Goal: Transaction & Acquisition: Register for event/course

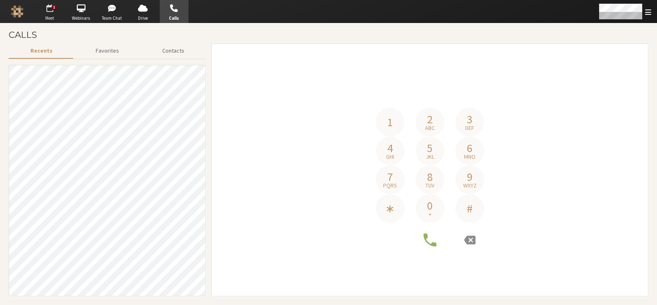
click at [52, 13] on span "button" at bounding box center [49, 8] width 29 height 13
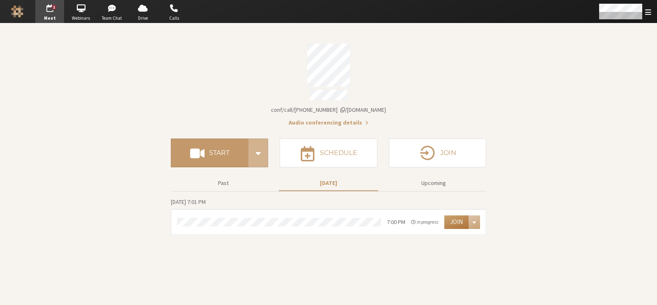
click at [453, 218] on button "Join" at bounding box center [456, 221] width 24 height 13
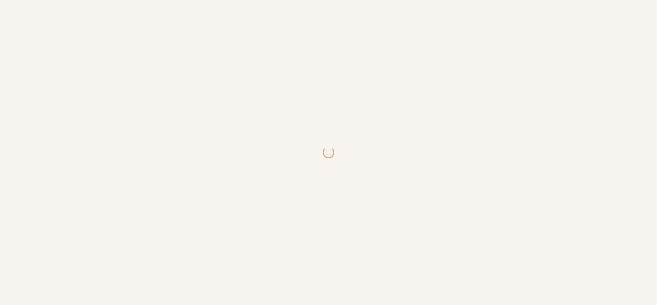
click at [446, 138] on body at bounding box center [328, 152] width 657 height 305
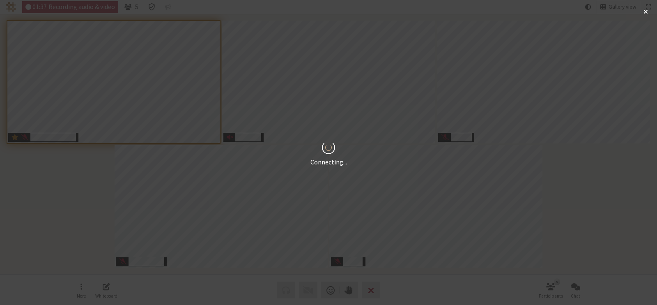
click at [441, 276] on div "Connecting..." at bounding box center [328, 152] width 657 height 305
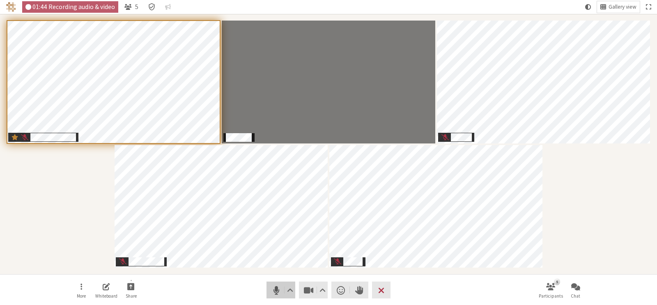
click at [268, 286] on button "Audio" at bounding box center [280, 289] width 29 height 17
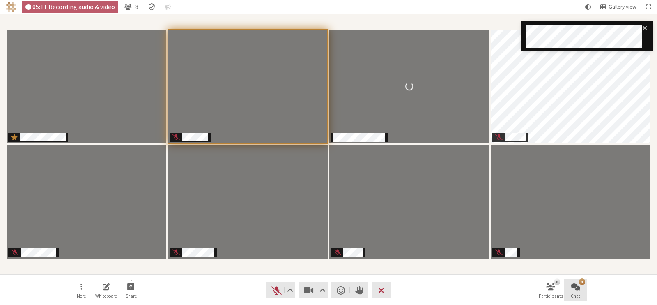
click at [572, 291] on button "1 Chat" at bounding box center [575, 290] width 23 height 22
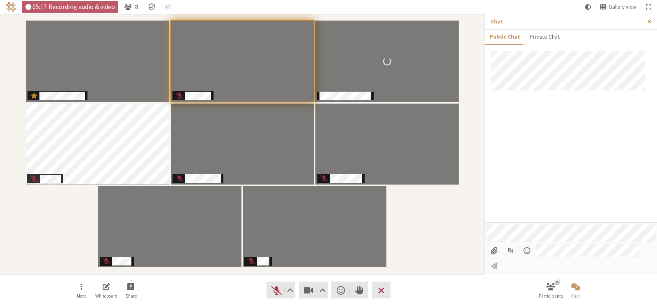
click at [650, 21] on span "Close sidebar" at bounding box center [650, 21] width 4 height 6
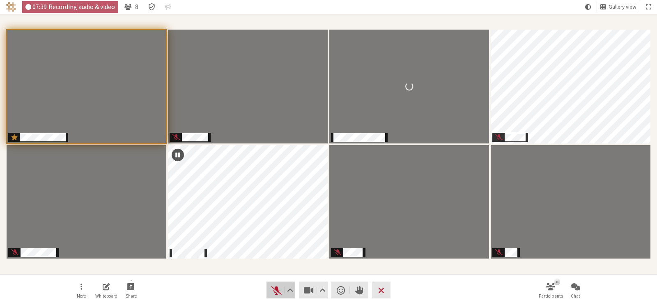
click at [275, 287] on span "Unmute (Alt+A)" at bounding box center [276, 289] width 11 height 11
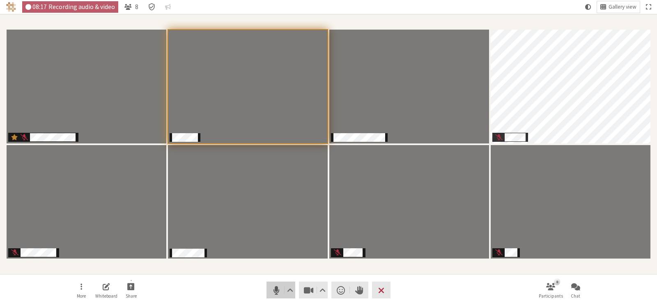
click at [269, 287] on button "Audio" at bounding box center [280, 289] width 29 height 17
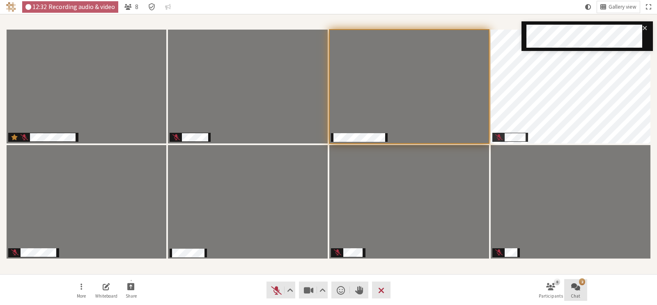
click at [574, 296] on span "Chat" at bounding box center [575, 295] width 9 height 5
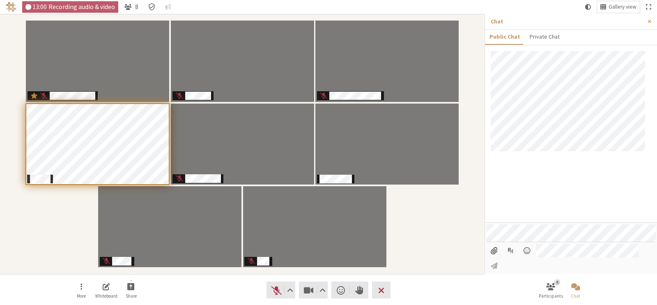
click at [464, 292] on nav "More Whiteboard Share Audio Video Send a reaction Raise hand Leave 8 Participan…" at bounding box center [328, 289] width 517 height 31
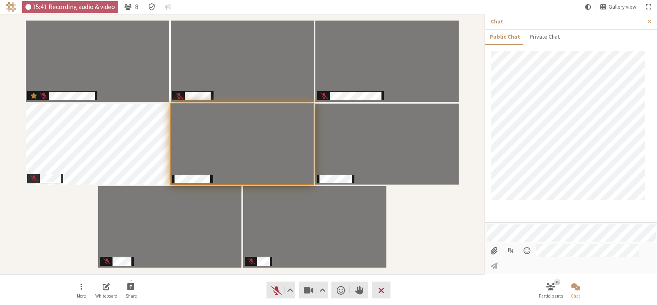
scroll to position [7, 0]
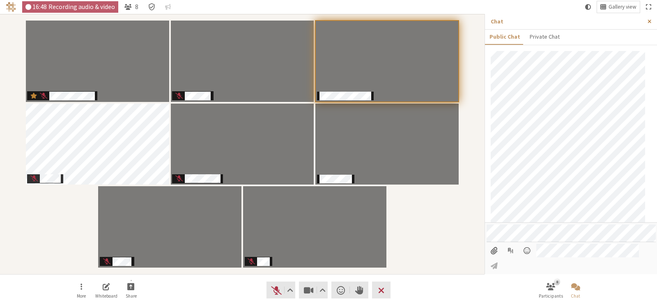
click at [652, 21] on button "Close sidebar" at bounding box center [649, 21] width 15 height 15
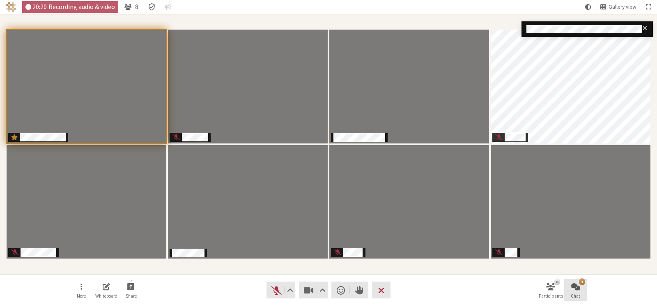
click at [572, 293] on span "Chat" at bounding box center [575, 295] width 9 height 5
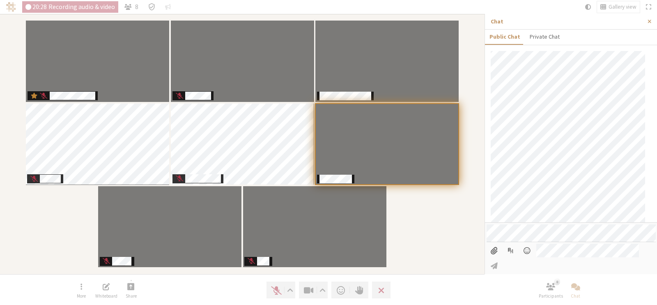
scroll to position [104, 0]
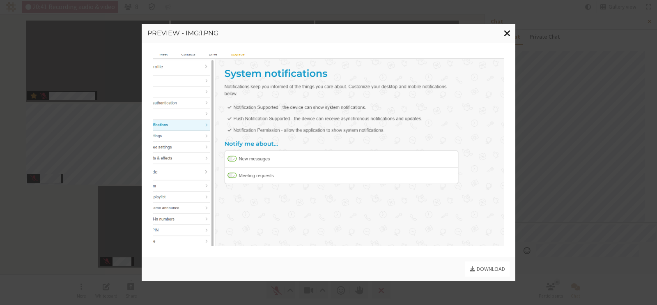
click at [509, 37] on span "Close modal" at bounding box center [507, 33] width 7 height 10
click at [509, 36] on span "Close modal" at bounding box center [507, 33] width 7 height 10
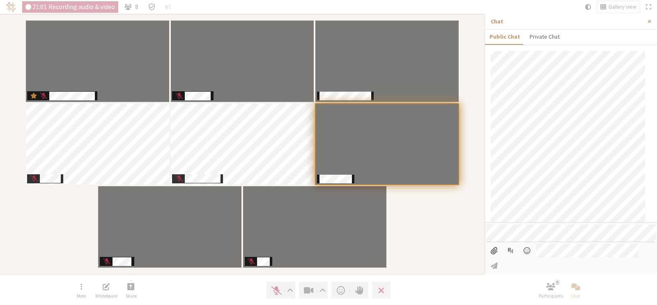
scroll to position [0, 0]
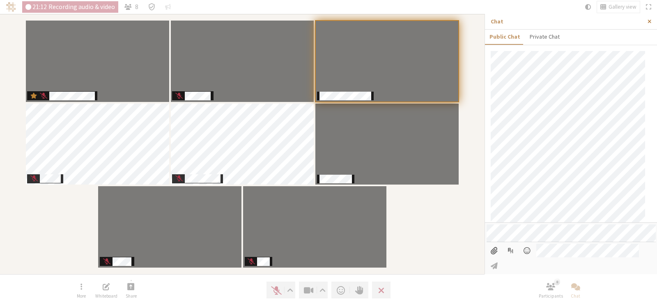
click at [648, 22] on span "Close sidebar" at bounding box center [650, 21] width 4 height 6
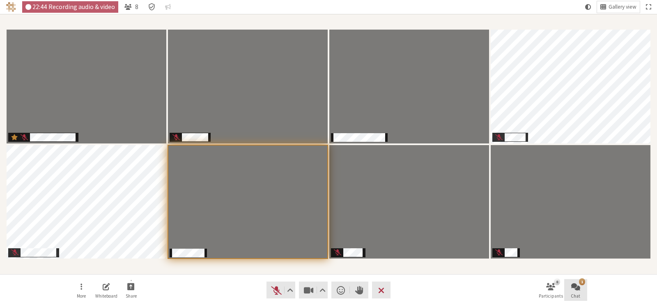
click at [572, 285] on span "Open chat" at bounding box center [575, 285] width 9 height 9
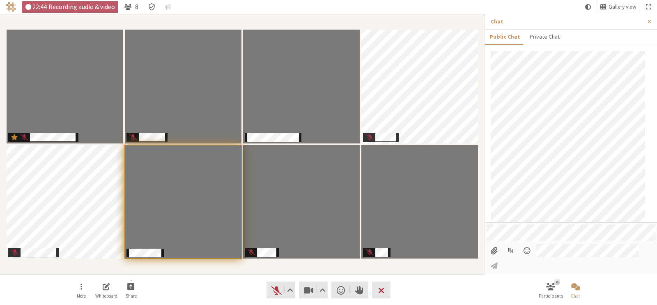
scroll to position [143, 0]
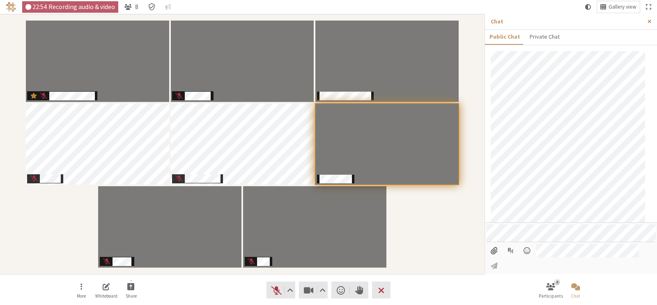
click at [652, 20] on button "Close sidebar" at bounding box center [649, 21] width 15 height 15
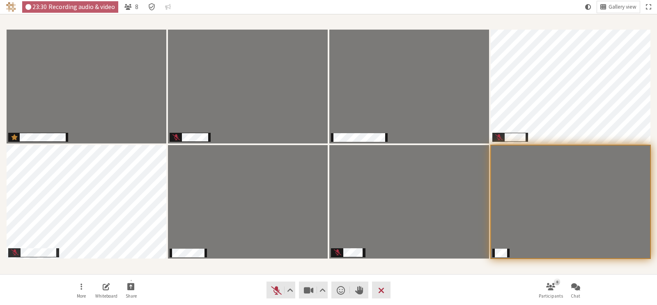
click at [186, 284] on nav "More Whiteboard Share Audio Video Send a reaction Raise hand Leave 8 Participan…" at bounding box center [328, 289] width 517 height 31
drag, startPoint x: 186, startPoint y: 284, endPoint x: 145, endPoint y: 289, distance: 40.5
click at [145, 289] on nav "More Whiteboard Share Audio Video Send a reaction Raise hand Leave 8 Participan…" at bounding box center [328, 289] width 517 height 31
click at [168, 270] on section "Participants" at bounding box center [328, 144] width 657 height 260
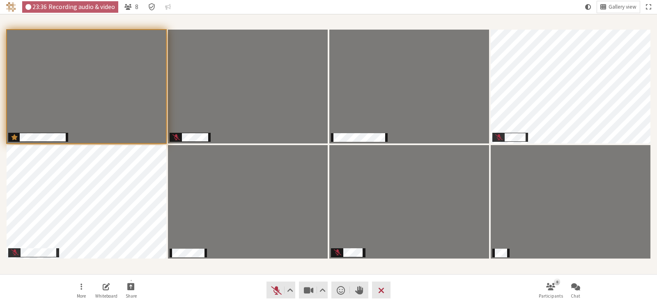
click at [168, 270] on section "Participants" at bounding box center [328, 144] width 657 height 260
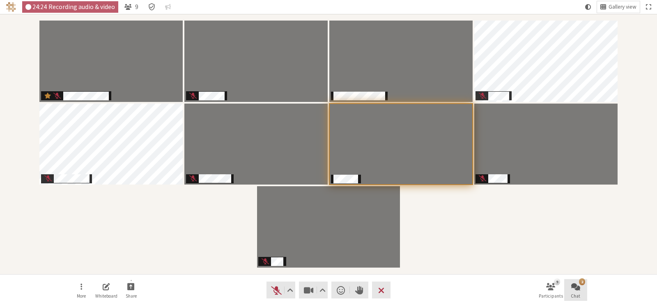
click at [570, 285] on button "2 Chat" at bounding box center [575, 290] width 23 height 22
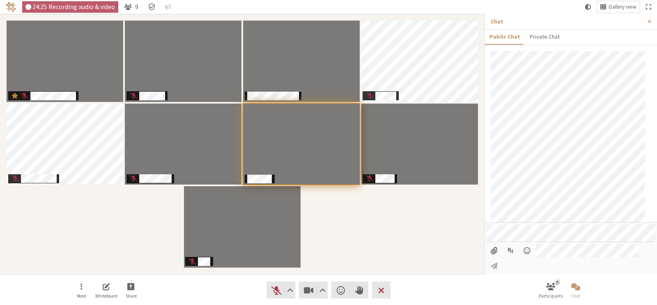
scroll to position [221, 0]
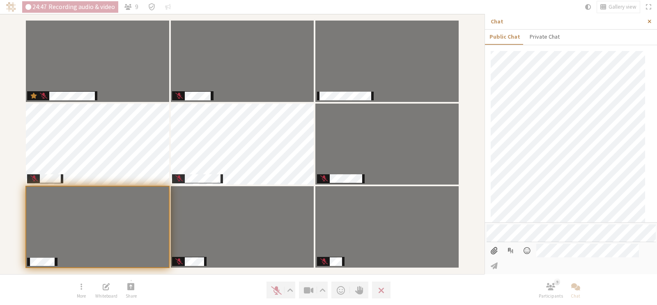
click at [651, 22] on span "Close sidebar" at bounding box center [650, 21] width 4 height 6
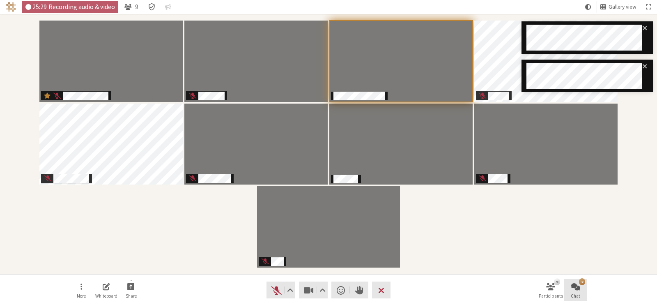
click at [584, 294] on button "2 Chat" at bounding box center [575, 290] width 23 height 22
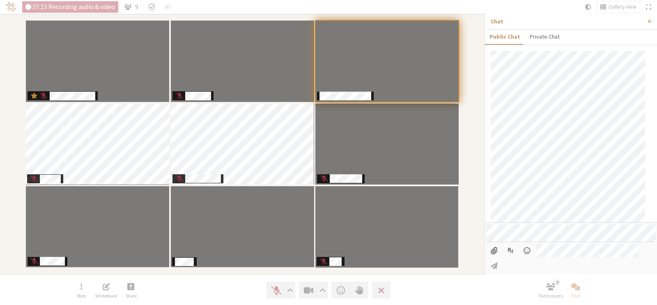
scroll to position [329, 0]
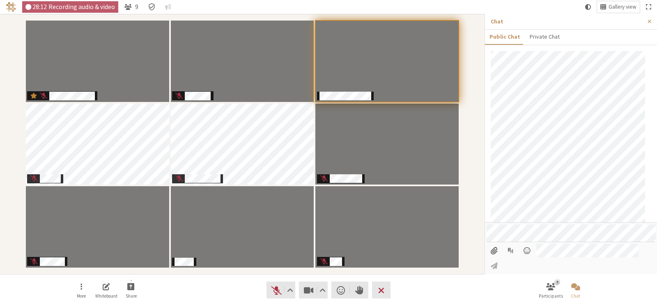
click at [449, 280] on nav "More Whiteboard Share Audio Video Send a reaction Raise hand Leave 9 Participan…" at bounding box center [328, 289] width 517 height 31
click at [654, 21] on button "Close sidebar" at bounding box center [649, 21] width 15 height 15
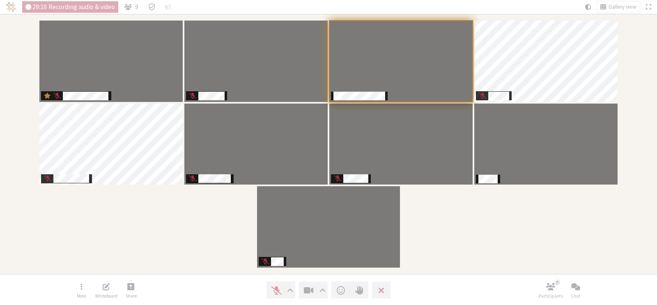
click at [441, 249] on div "Participants" at bounding box center [328, 144] width 645 height 248
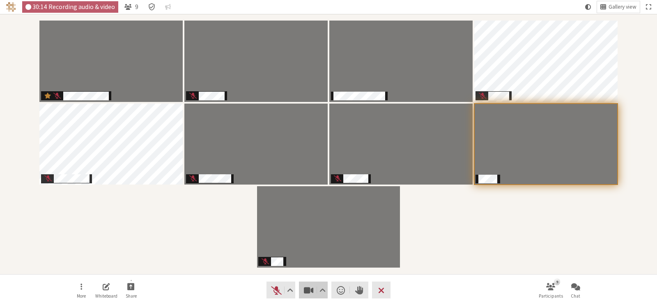
click at [306, 289] on span "Stop video (Alt+V)" at bounding box center [308, 289] width 11 height 11
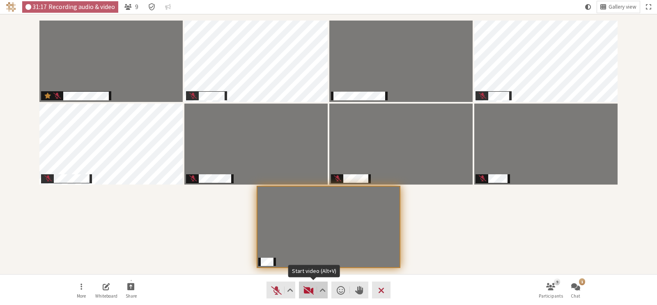
click at [307, 290] on span "Start video (Alt+V)" at bounding box center [308, 289] width 11 height 11
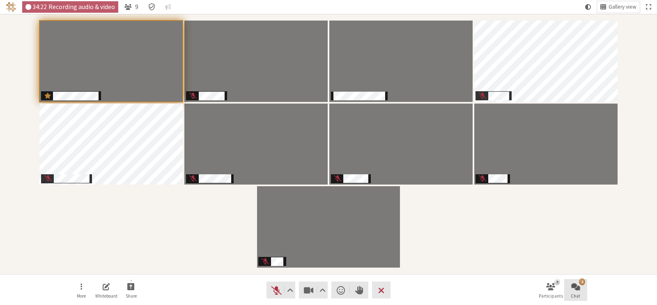
click at [578, 296] on span "Chat" at bounding box center [575, 295] width 9 height 5
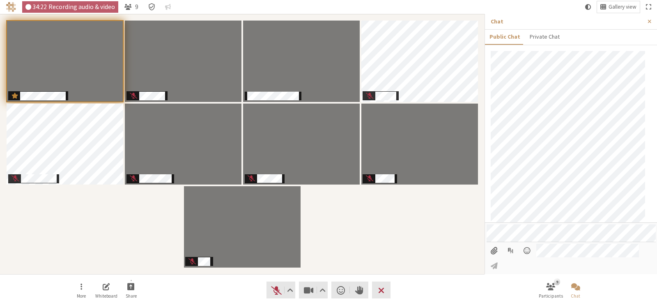
scroll to position [407, 0]
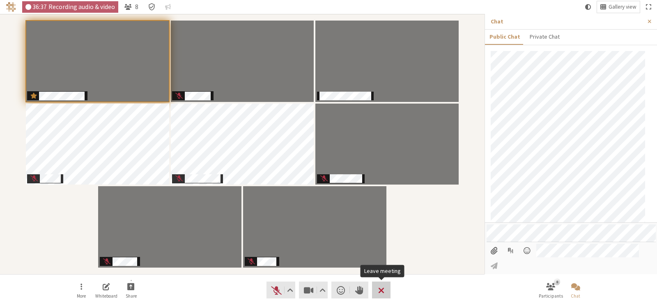
click at [384, 292] on button "Leave" at bounding box center [381, 289] width 18 height 17
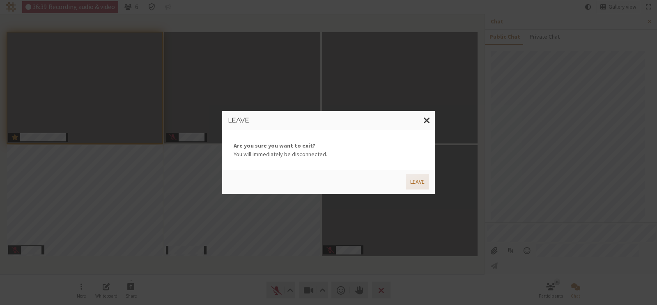
click at [414, 175] on button "Leave" at bounding box center [417, 181] width 23 height 15
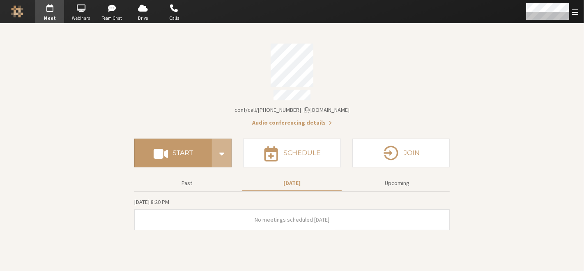
click at [80, 15] on span "Webinars" at bounding box center [81, 18] width 29 height 7
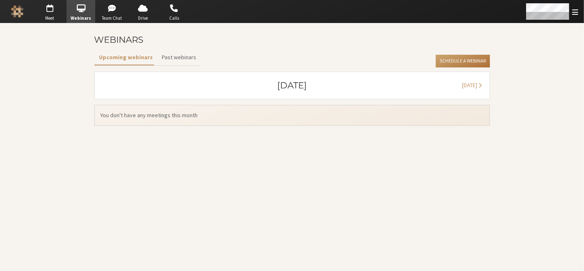
click at [454, 60] on button "Schedule a Webinar" at bounding box center [463, 61] width 54 height 13
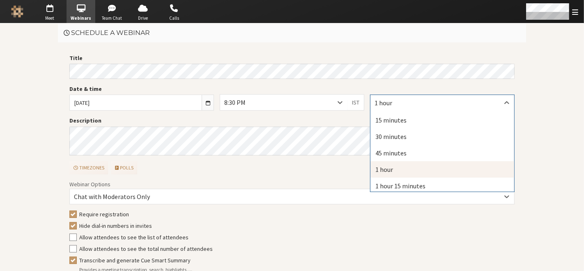
click at [408, 101] on div "1 hour" at bounding box center [442, 103] width 144 height 16
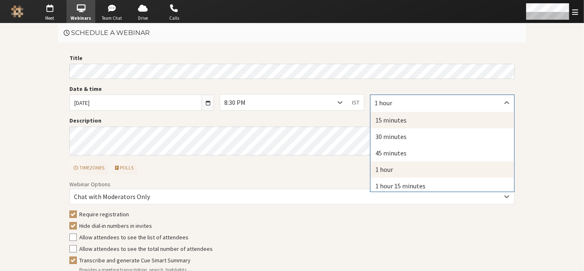
click at [406, 117] on div "15 minutes" at bounding box center [442, 120] width 144 height 16
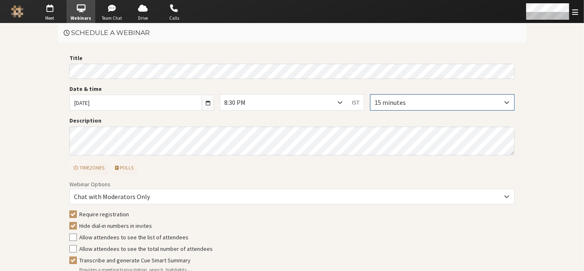
scroll to position [43, 0]
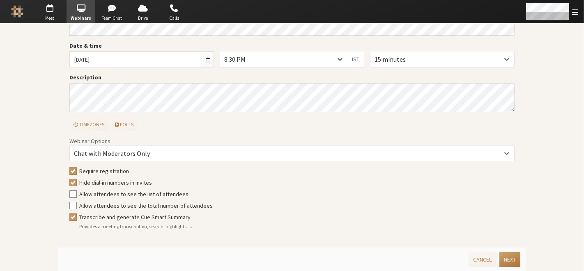
click at [510, 255] on button "Next" at bounding box center [509, 259] width 21 height 15
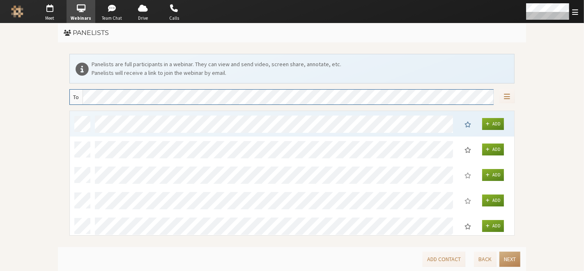
scroll to position [0, 0]
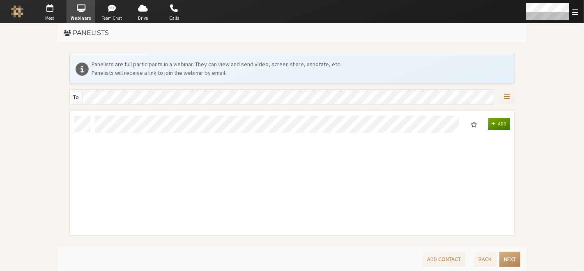
click at [507, 119] on button "Add" at bounding box center [499, 124] width 22 height 12
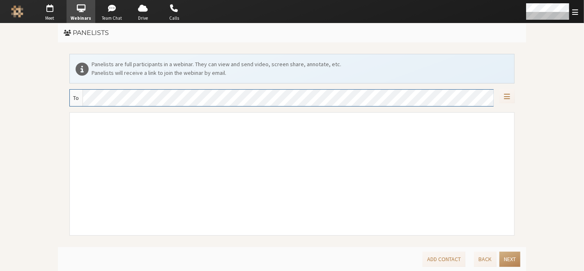
scroll to position [6, 7]
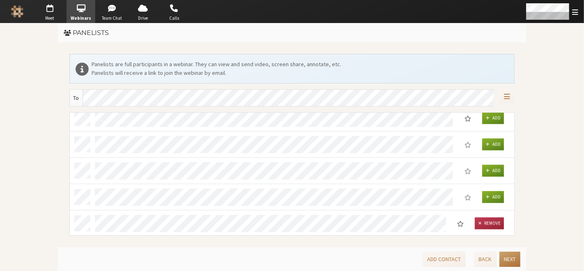
click at [511, 253] on button "Next" at bounding box center [509, 258] width 21 height 15
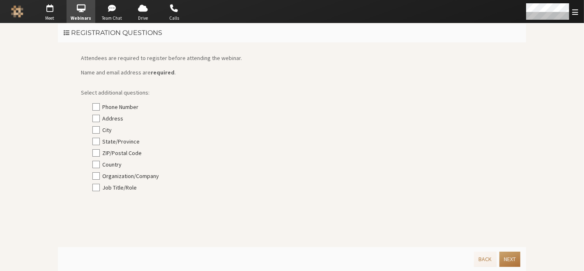
click at [506, 259] on button "Next" at bounding box center [509, 258] width 21 height 15
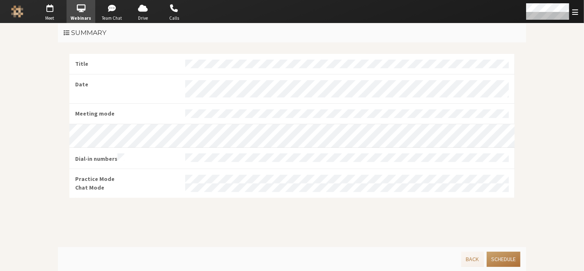
click at [506, 259] on button "Schedule" at bounding box center [504, 258] width 34 height 15
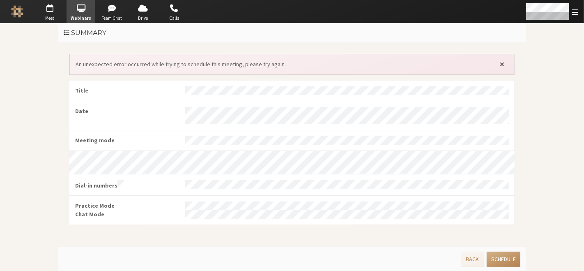
click at [503, 66] on span "Close alert" at bounding box center [502, 64] width 5 height 7
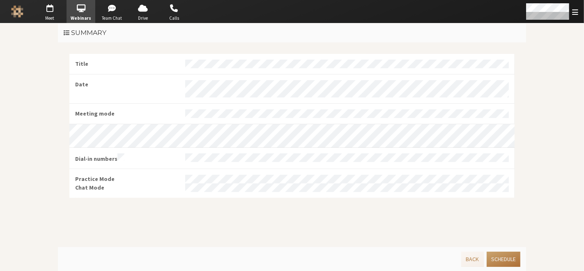
click at [500, 256] on button "Schedule" at bounding box center [504, 258] width 34 height 15
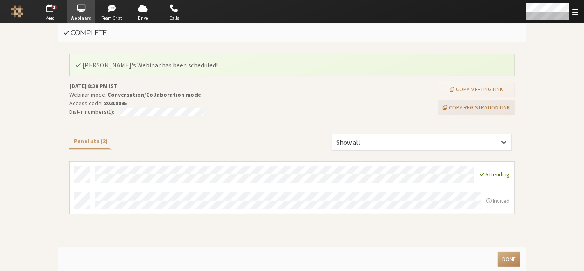
click at [480, 102] on button "Copy registration link" at bounding box center [476, 107] width 76 height 15
click at [505, 256] on button "Done" at bounding box center [509, 258] width 23 height 15
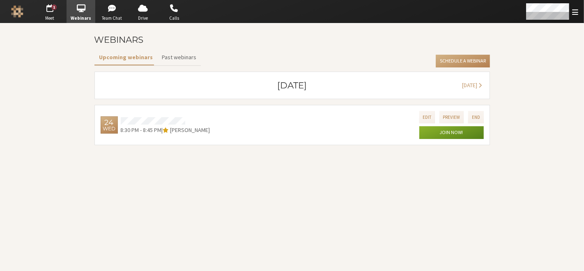
click at [544, 205] on section "Webinars Upcoming webinars Past webinars Schedule a Webinar [DATE] [DATE] [DATE…" at bounding box center [292, 146] width 584 height 247
click at [50, 15] on span "Meet" at bounding box center [49, 18] width 29 height 7
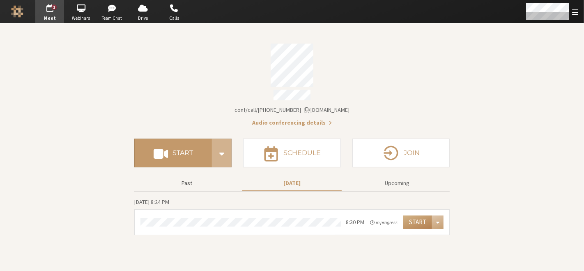
click at [185, 179] on button "Past" at bounding box center [186, 183] width 99 height 14
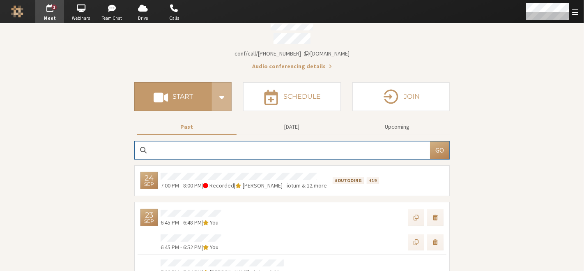
scroll to position [59, 0]
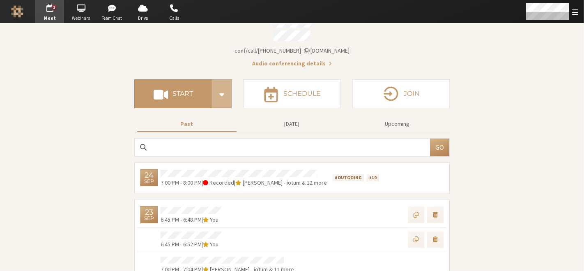
click at [83, 13] on span "button" at bounding box center [81, 8] width 29 height 13
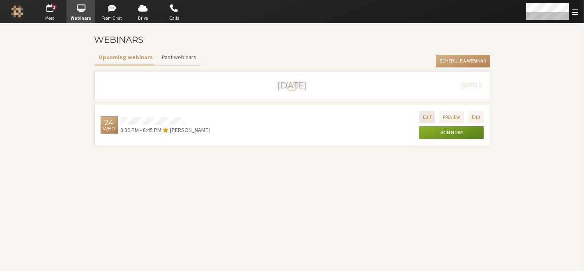
click at [432, 119] on button "Edit" at bounding box center [427, 117] width 16 height 12
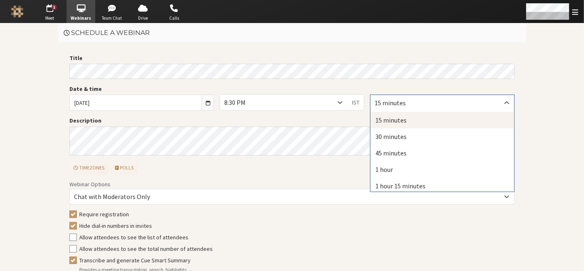
click at [401, 110] on div "option undefined focused, 1 of 26. 26 results available. Use Up and Down to cho…" at bounding box center [442, 102] width 145 height 16
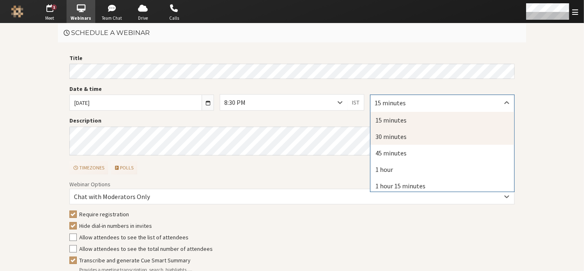
click at [401, 140] on div "30 minutes" at bounding box center [442, 136] width 144 height 16
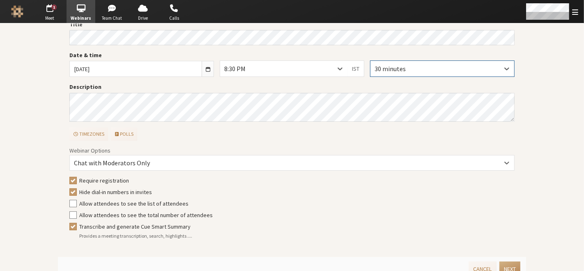
scroll to position [34, 0]
click at [503, 261] on button "Next" at bounding box center [509, 267] width 21 height 15
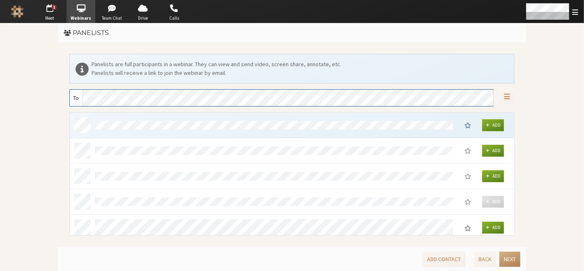
scroll to position [117, 439]
click at [503, 261] on button "Next" at bounding box center [509, 258] width 21 height 15
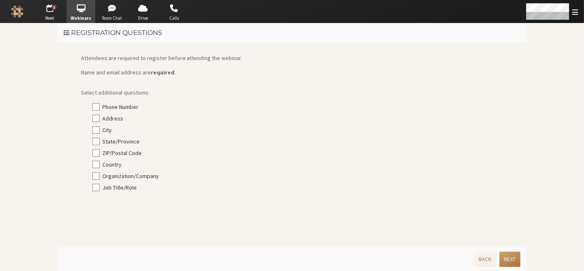
click at [503, 261] on button "Next" at bounding box center [509, 258] width 21 height 15
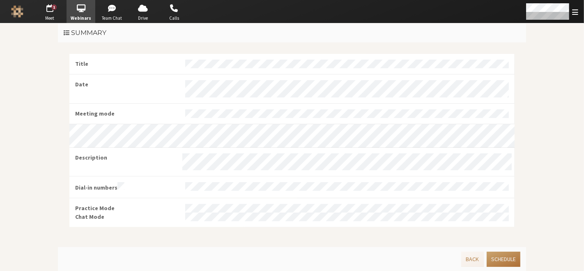
click at [503, 261] on button "Schedule" at bounding box center [504, 258] width 34 height 15
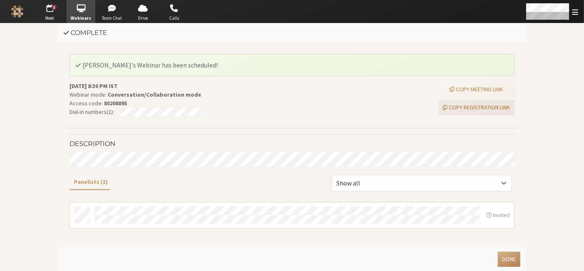
click at [469, 104] on button "Copy registration link" at bounding box center [476, 107] width 76 height 15
click at [507, 261] on button "Done" at bounding box center [509, 258] width 23 height 15
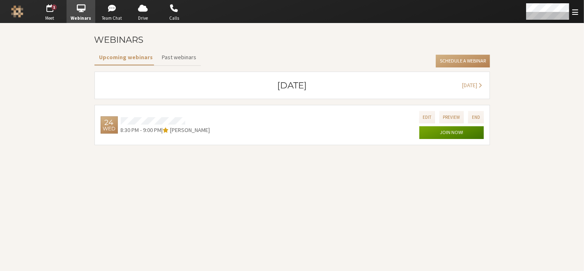
click at [458, 129] on button "Join now!" at bounding box center [451, 132] width 64 height 13
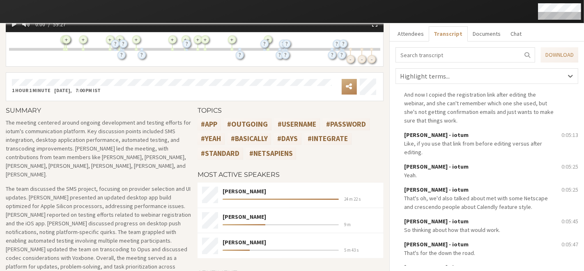
scroll to position [611, 0]
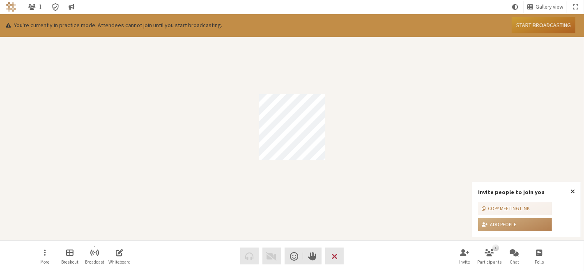
click at [547, 25] on button "Start broadcasting" at bounding box center [544, 25] width 64 height 16
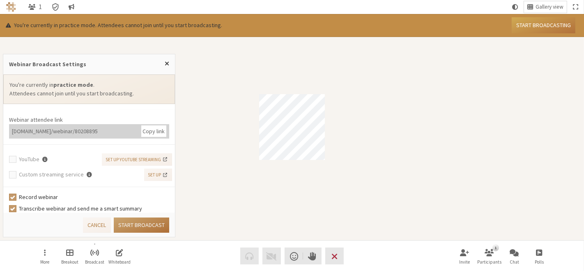
click at [153, 227] on button "Start broadcast" at bounding box center [141, 224] width 55 height 15
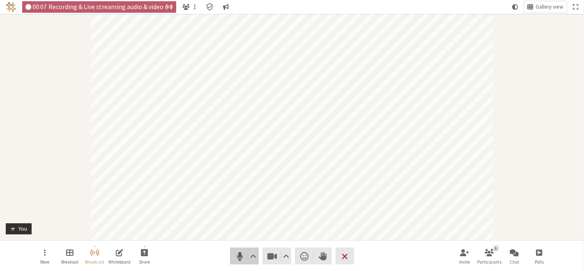
click at [233, 256] on button "Audio" at bounding box center [244, 255] width 29 height 17
click at [268, 254] on span "Stop video (Alt+V)" at bounding box center [271, 255] width 11 height 11
click at [267, 252] on span "Start video (Alt+V)" at bounding box center [271, 255] width 11 height 11
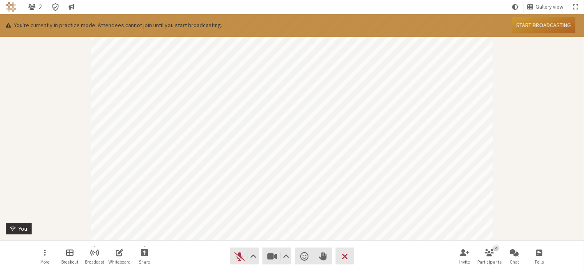
click at [539, 25] on button "Start broadcasting" at bounding box center [544, 25] width 64 height 16
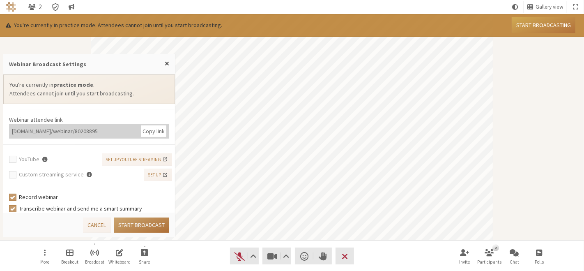
click at [159, 222] on button "Start broadcast" at bounding box center [141, 224] width 55 height 15
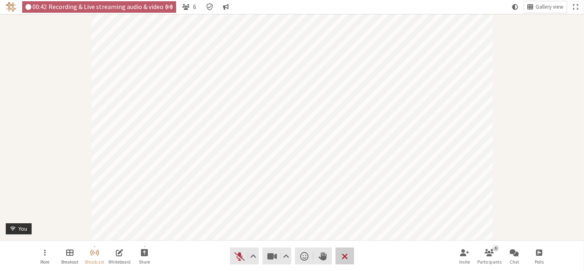
click at [342, 260] on span "End or leave meeting" at bounding box center [345, 255] width 6 height 11
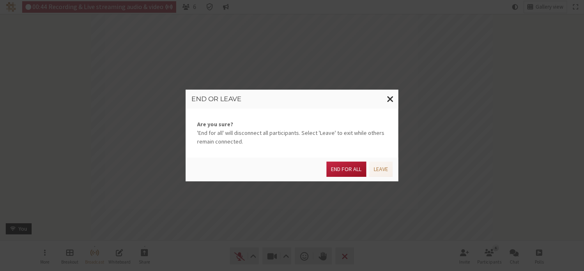
click at [350, 171] on button "End for all" at bounding box center [345, 168] width 39 height 15
